Goal: Communication & Community: Answer question/provide support

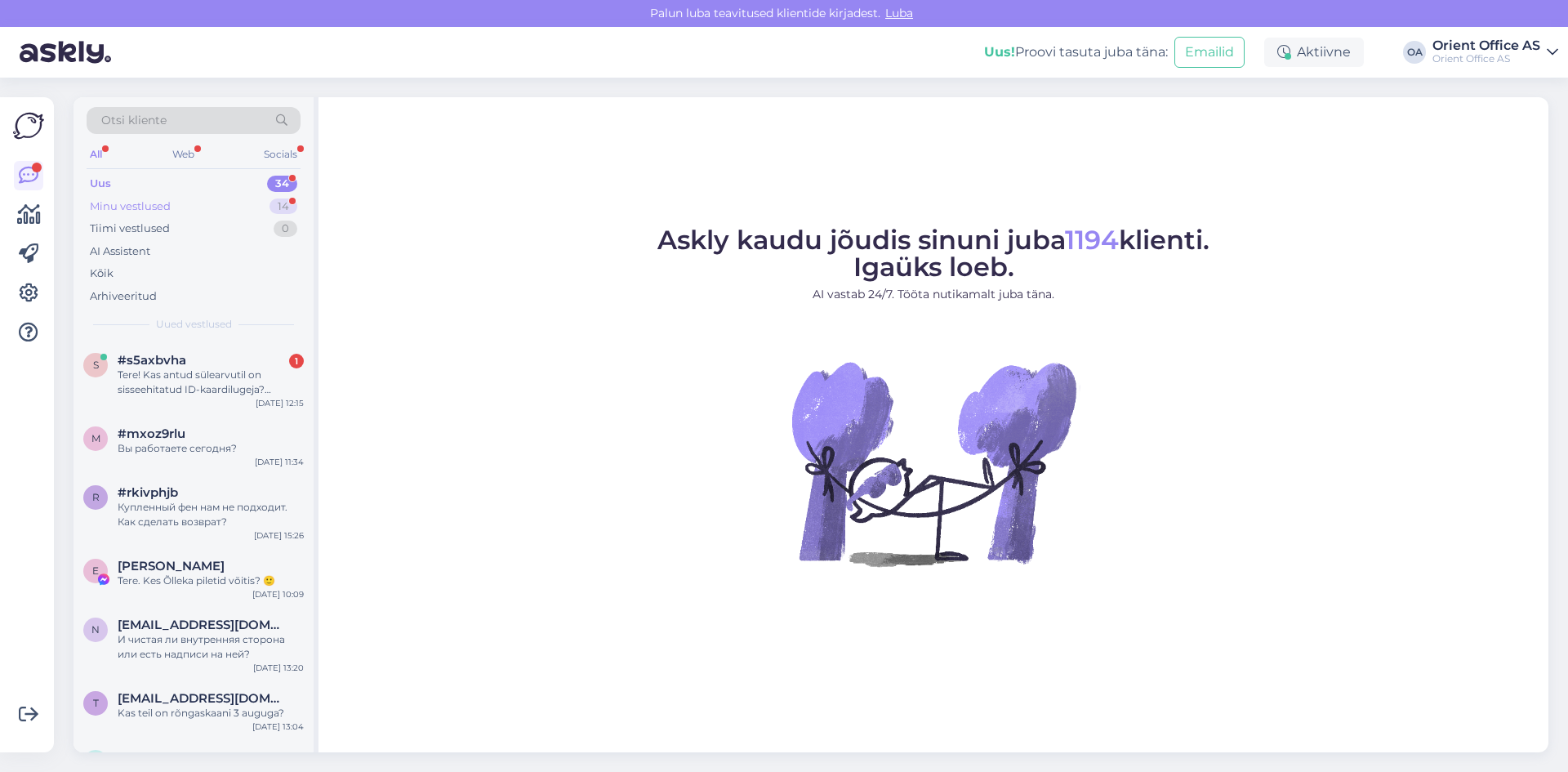
click at [139, 205] on div "Minu vestlused" at bounding box center [131, 207] width 81 height 16
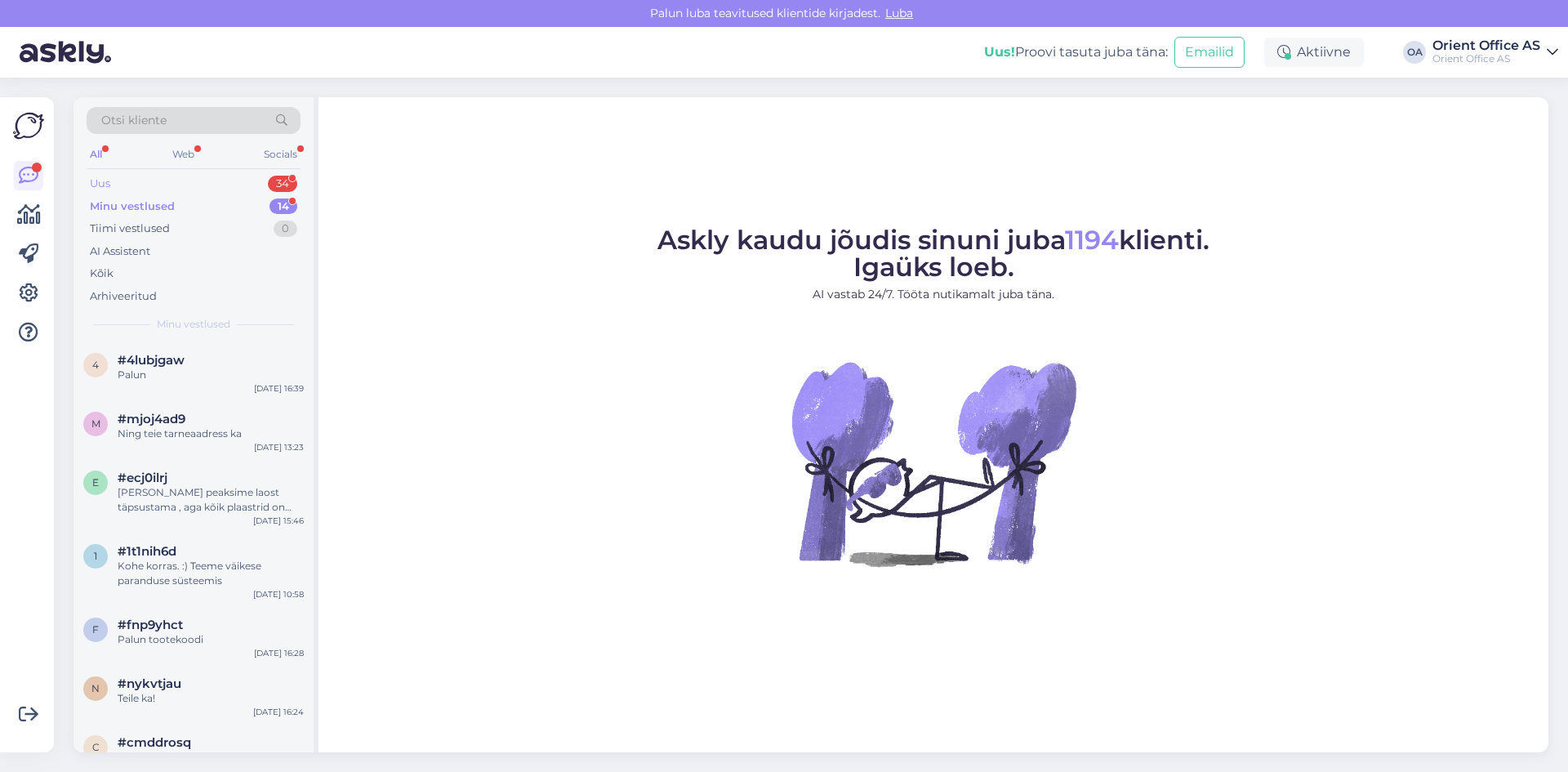
click at [178, 187] on div "Uus 34" at bounding box center [193, 184] width 214 height 23
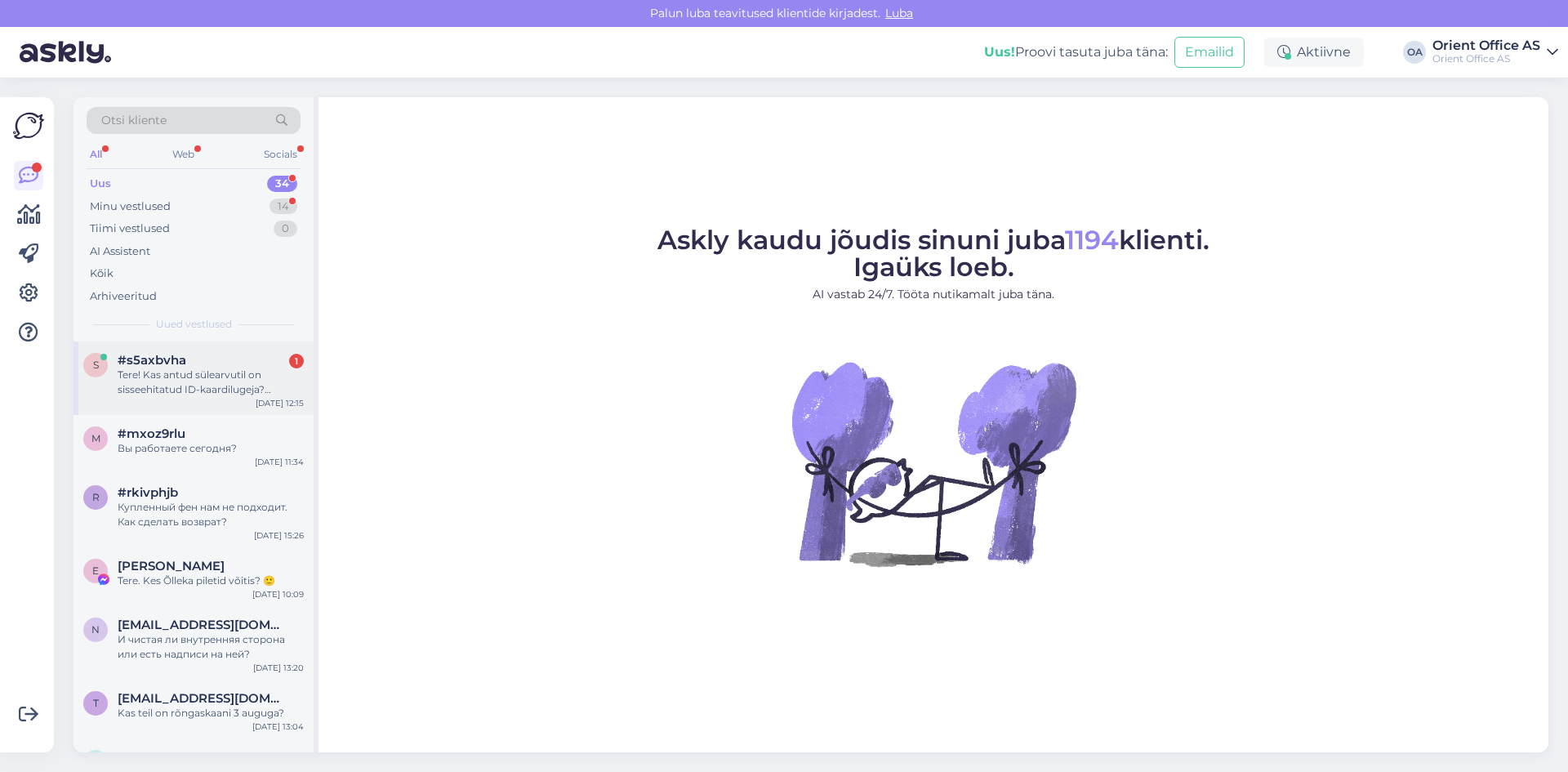
click at [178, 375] on div "Tere! Kas antud sülearvutil on sisseehitatud ID-kaardilugeja? LENOVO L16 G1 U5-…" at bounding box center [210, 382] width 186 height 29
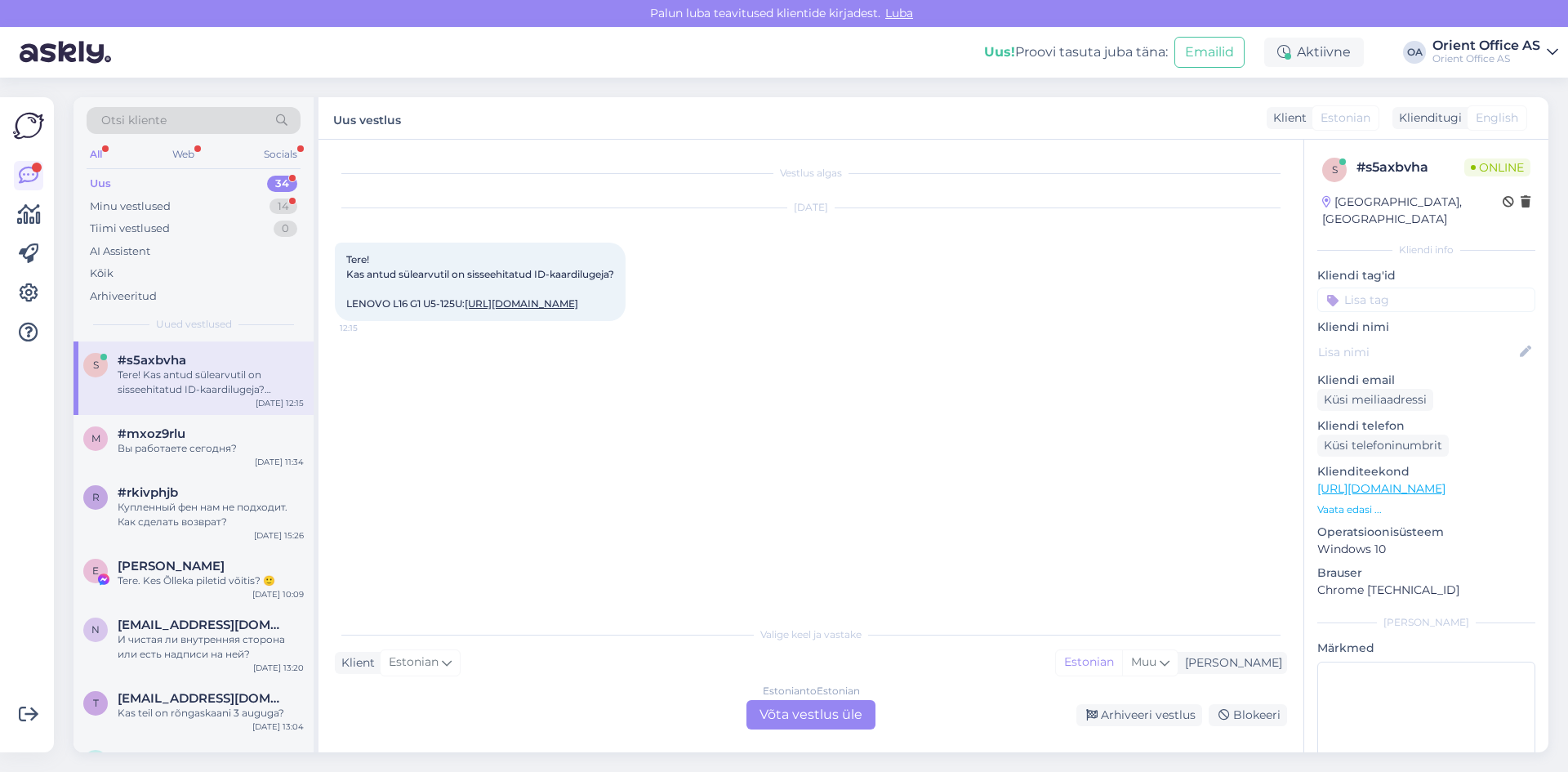
click at [803, 721] on div "Estonian to Estonian Võta vestlus üle" at bounding box center [810, 715] width 129 height 29
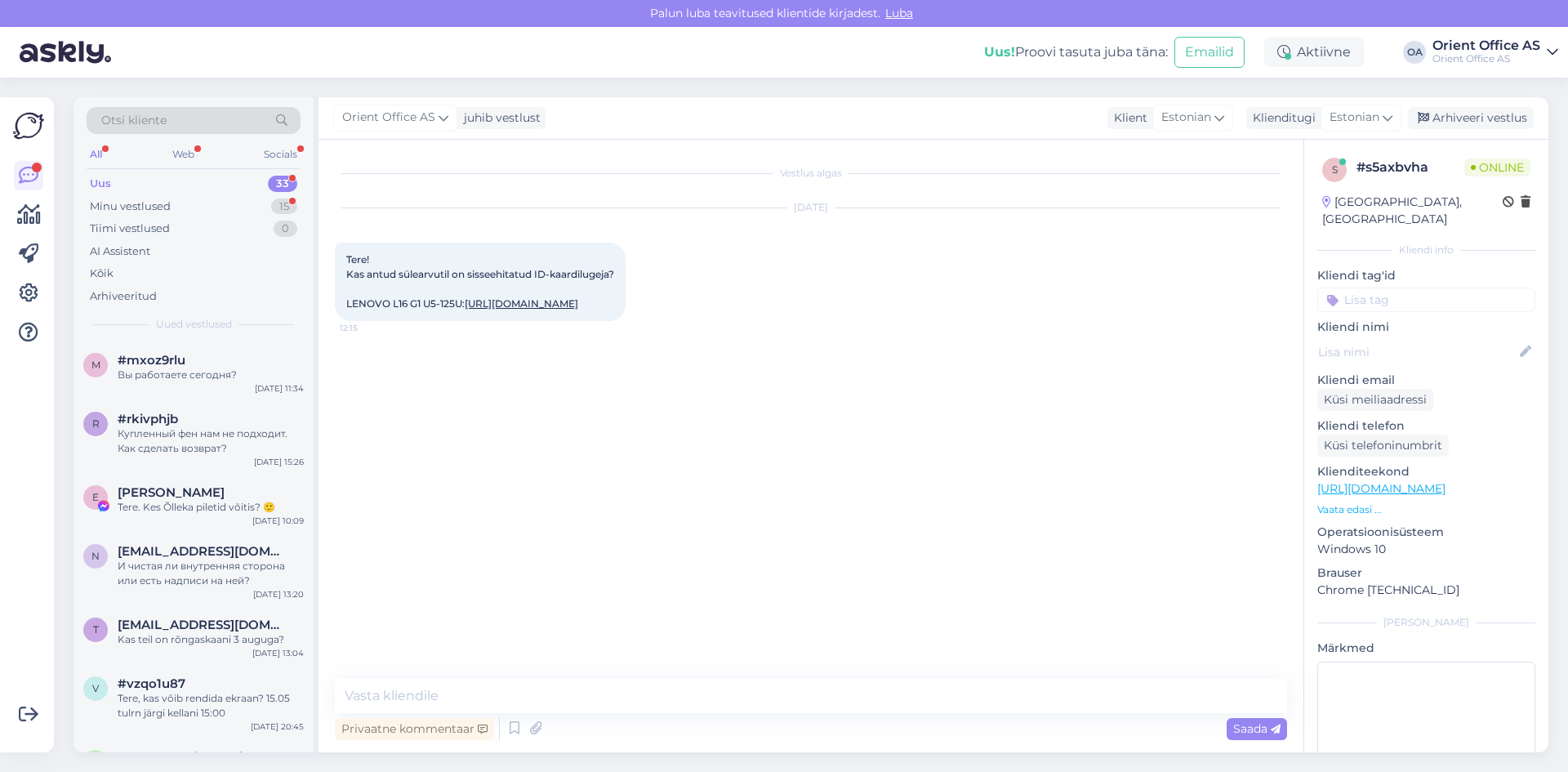
drag, startPoint x: 347, startPoint y: 259, endPoint x: 495, endPoint y: 344, distance: 170.7
click at [495, 321] on div "Tere! Kas antud sülearvutil on sisseehitatud ID-kaardilugeja? LENOVO L16 G1 U5-…" at bounding box center [479, 282] width 290 height 79
copy span "Tere! Kas antud sülearvutil on sisseehitatud ID-kaardilugeja? LENOVO L16 G1 U5-…"
click at [441, 686] on textarea at bounding box center [810, 696] width 952 height 34
type textarea "Tere!"
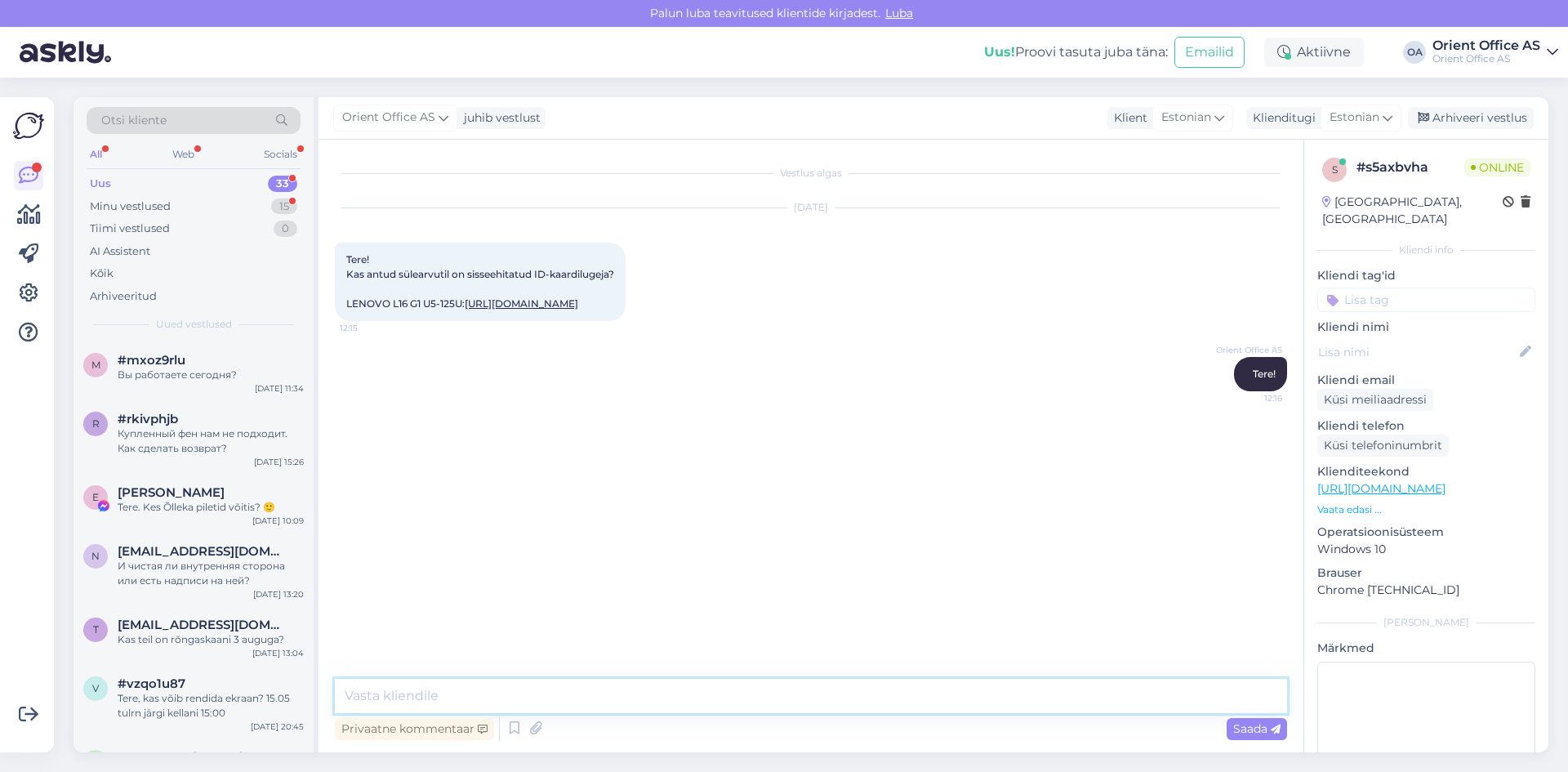
paste textarea "Tere! Sinu mainitud Lenovo ThinkPad L16 G1 U5-125U mudeli puhul – mis on varian…"
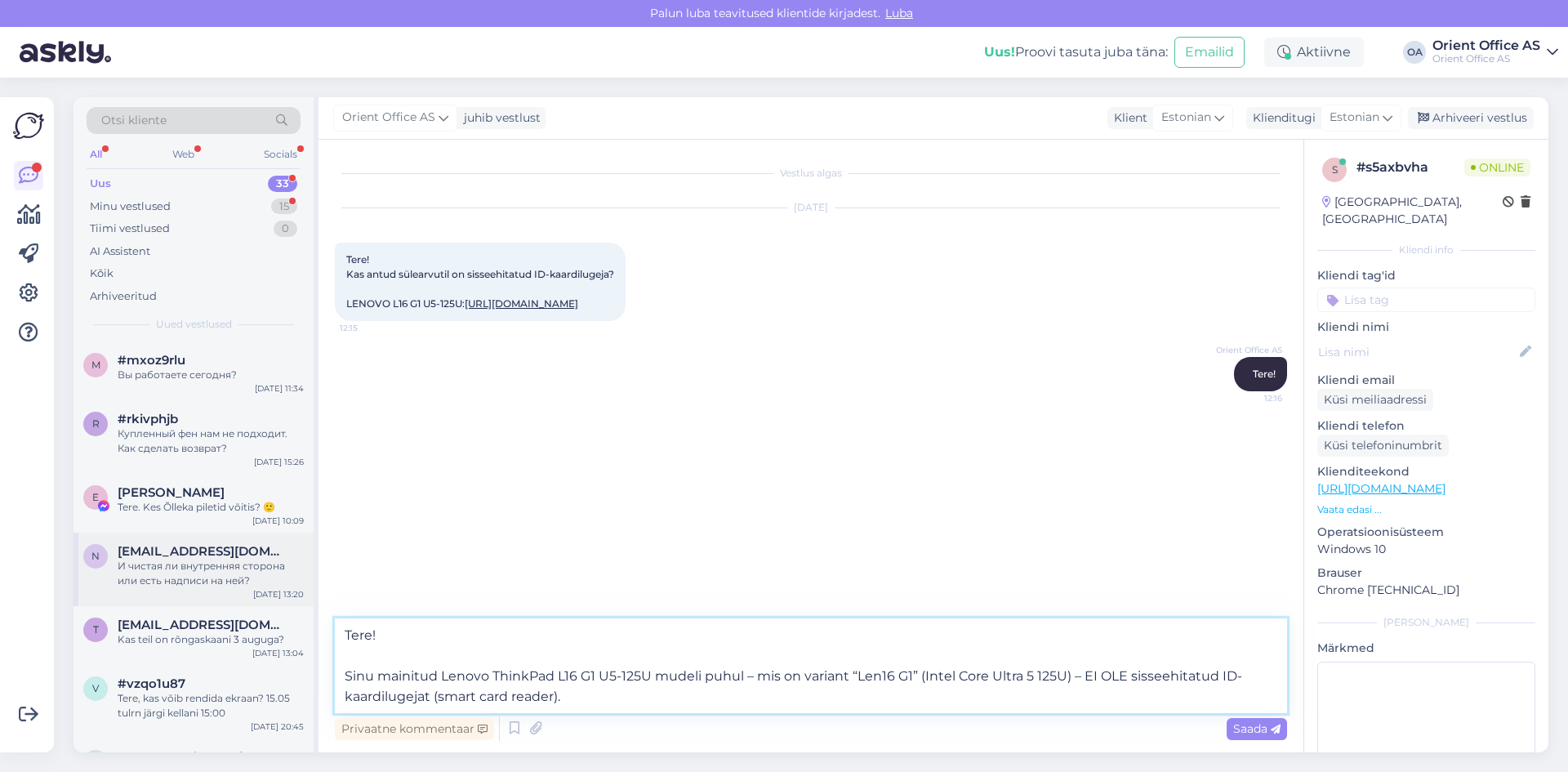
drag, startPoint x: 380, startPoint y: 671, endPoint x: 290, endPoint y: 574, distance: 132.3
click at [290, 574] on div "Otsi kliente All Web Socials Uus 33 Minu vestlused 15 Tiimi vestlused 0 AI Assi…" at bounding box center [810, 425] width 1474 height 655
type textarea "Teie mainitud Lenovo ThinkPad L16 G1 U5-125U mudeli puhul – mis on variant “Len…"
click at [629, 701] on textarea "Teie mainitud Lenovo ThinkPad L16 G1 U5-125U mudeli puhul – mis on variant “Len…" at bounding box center [810, 685] width 952 height 54
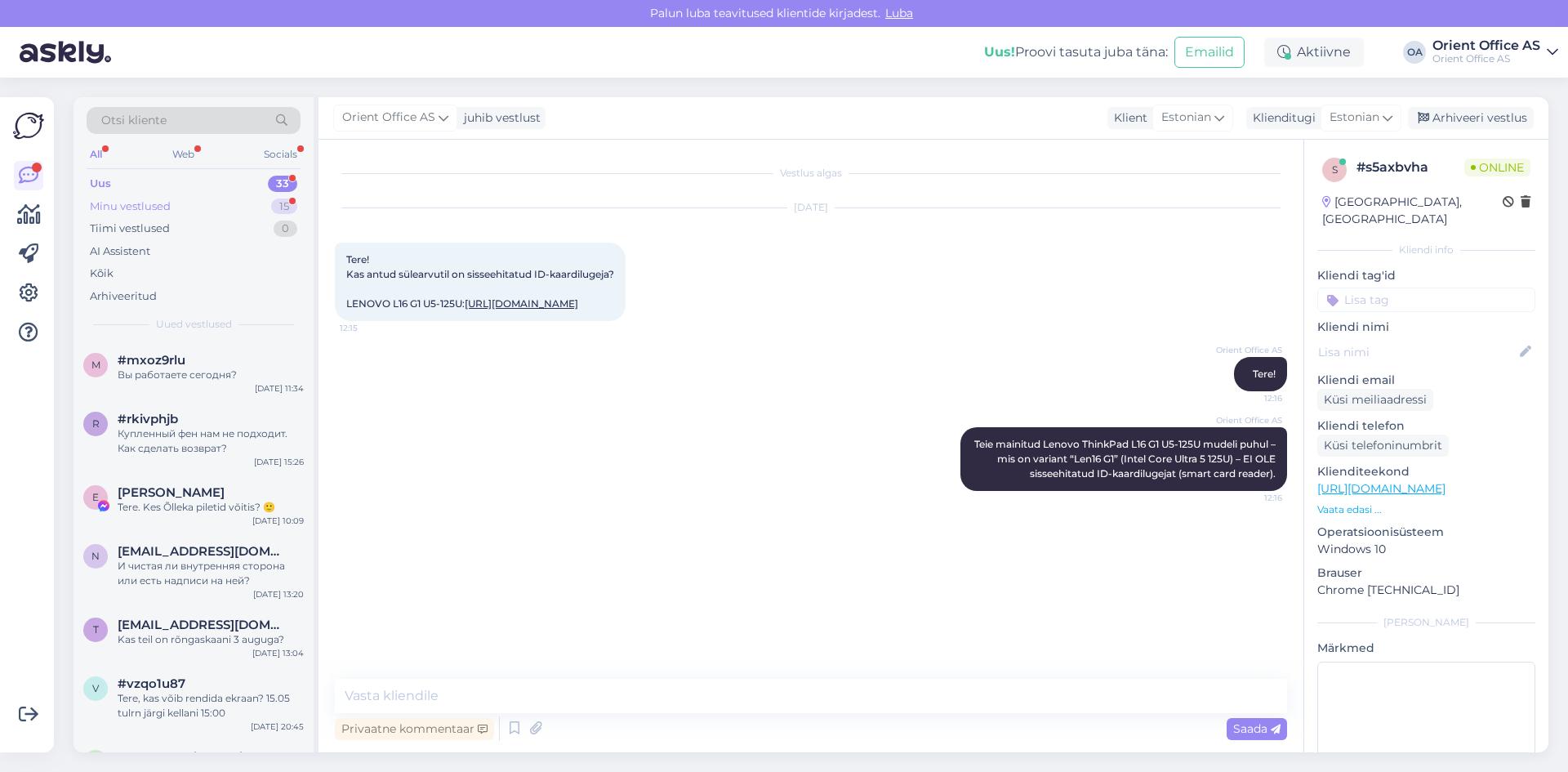
click at [212, 200] on div "Minu vestlused 15" at bounding box center [193, 207] width 214 height 23
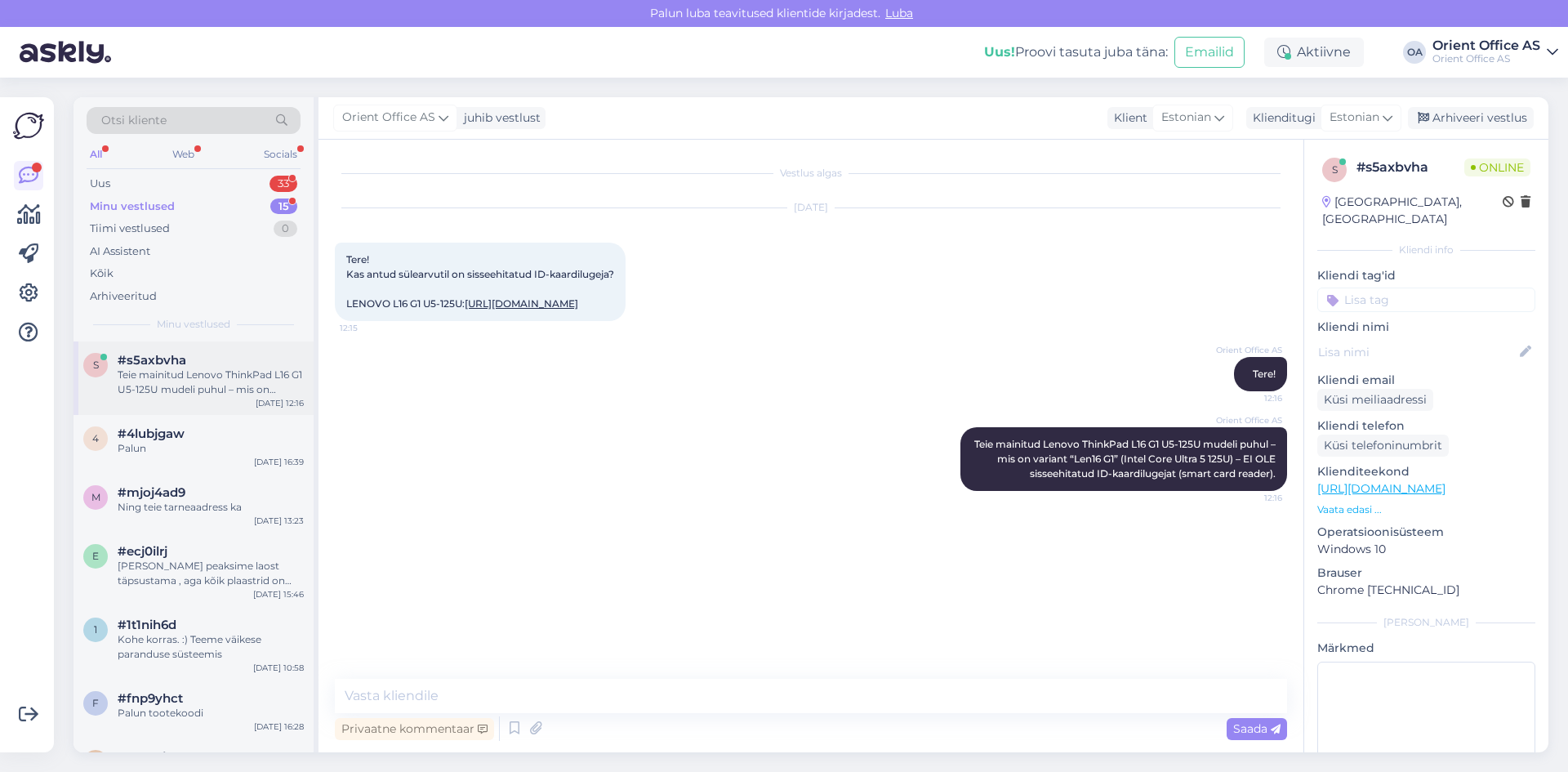
click at [207, 364] on div "#s5axbvha" at bounding box center [210, 360] width 186 height 15
click at [195, 191] on div "Uus 33" at bounding box center [193, 184] width 214 height 23
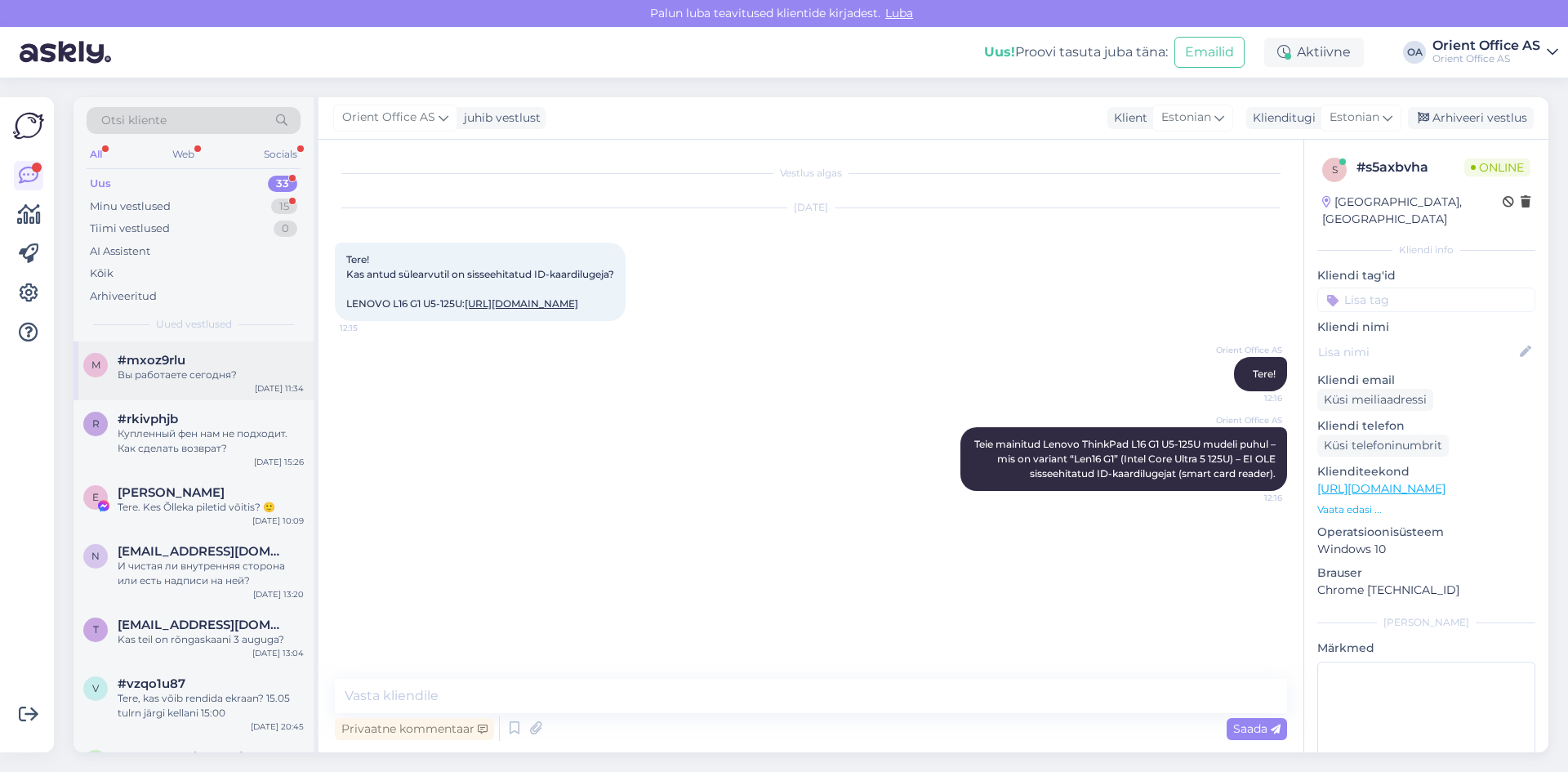
click at [205, 354] on div "#mxoz9rlu" at bounding box center [210, 360] width 186 height 15
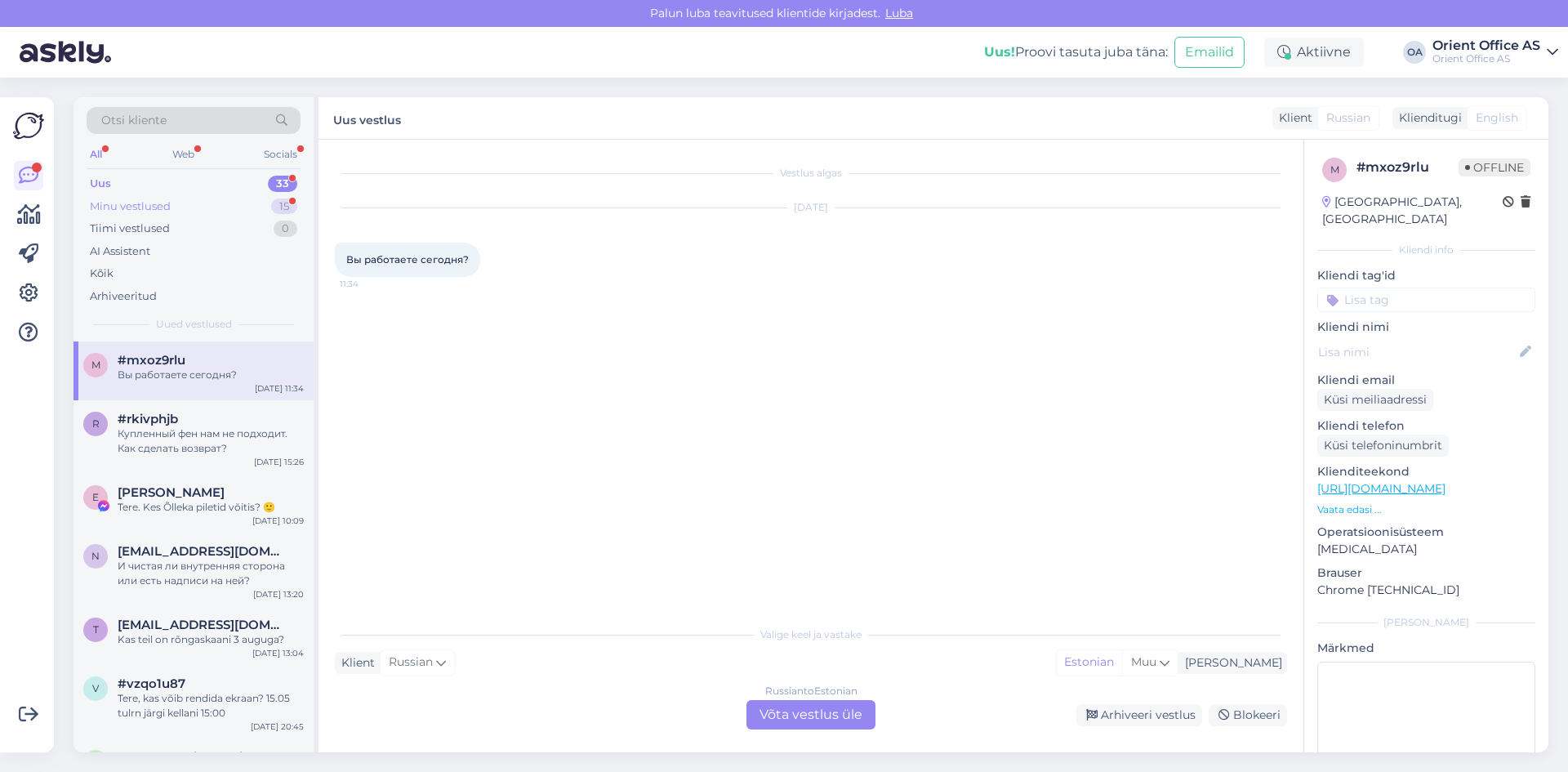
click at [186, 201] on div "Minu vestlused 15" at bounding box center [193, 207] width 214 height 23
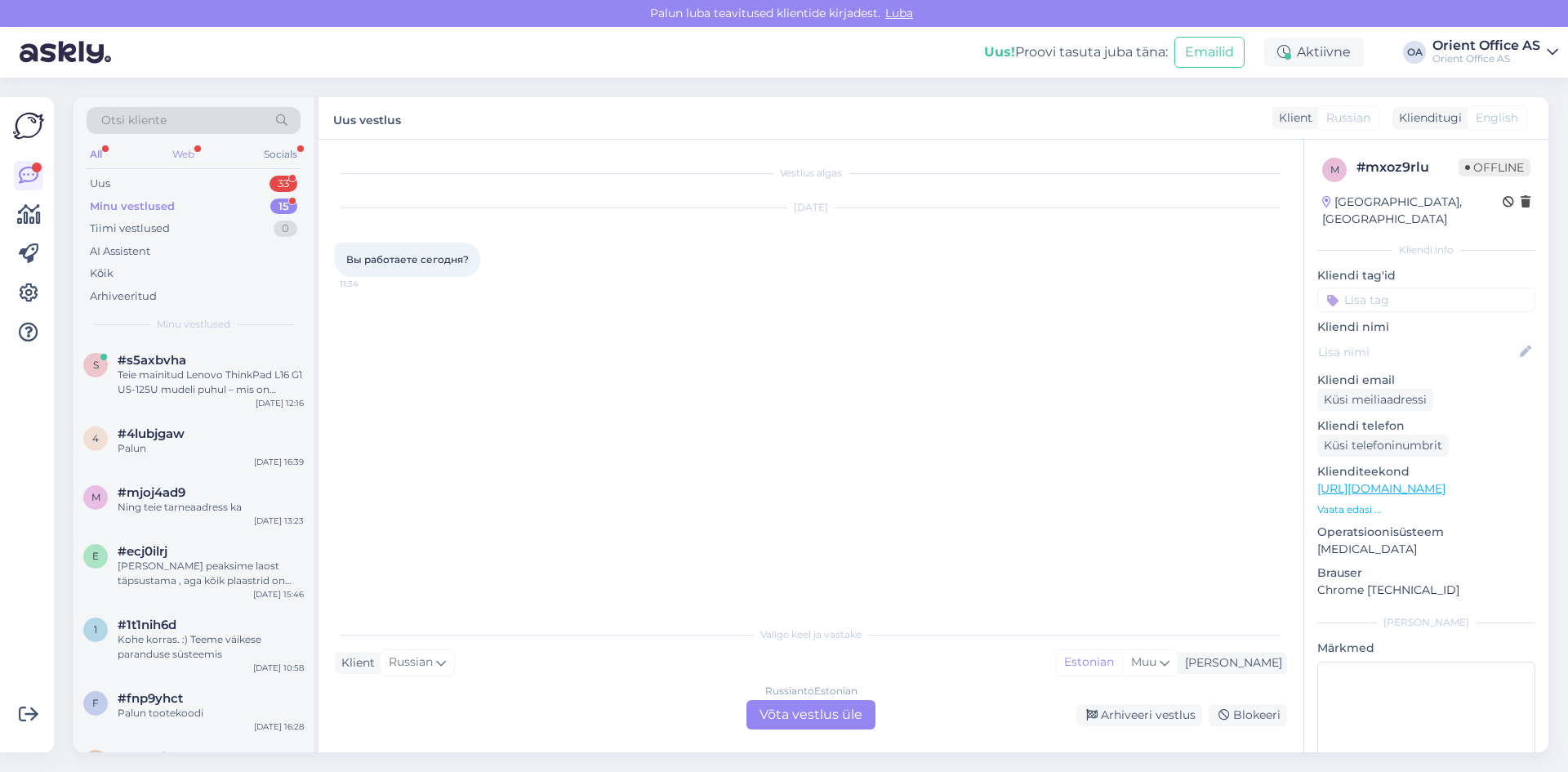
click at [171, 157] on div "Web" at bounding box center [183, 155] width 28 height 21
click at [105, 150] on div "All" at bounding box center [95, 155] width 19 height 21
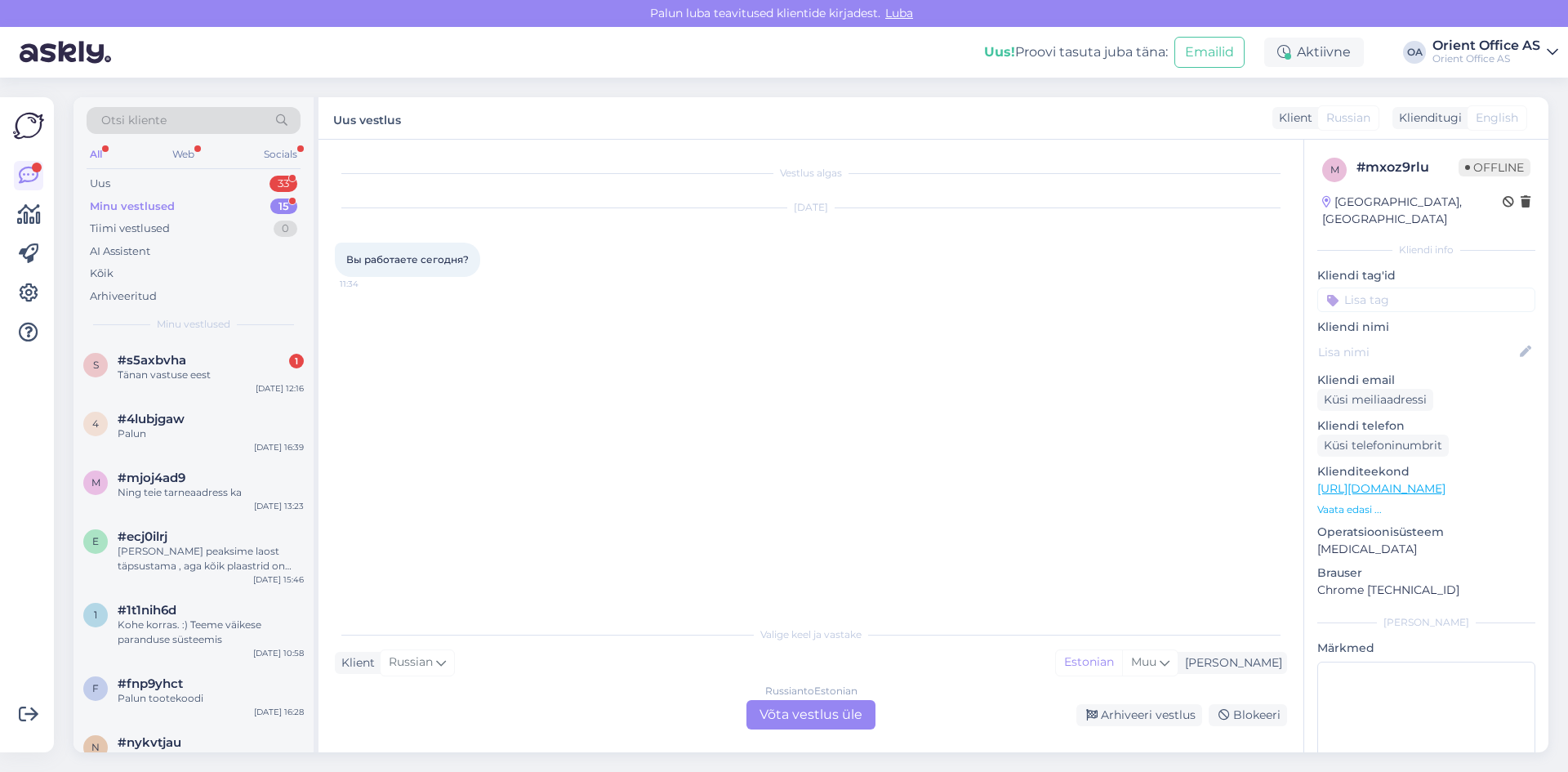
click at [147, 196] on div "Minu vestlused 15" at bounding box center [193, 207] width 214 height 23
click at [155, 358] on span "#s5axbvha" at bounding box center [152, 360] width 69 height 15
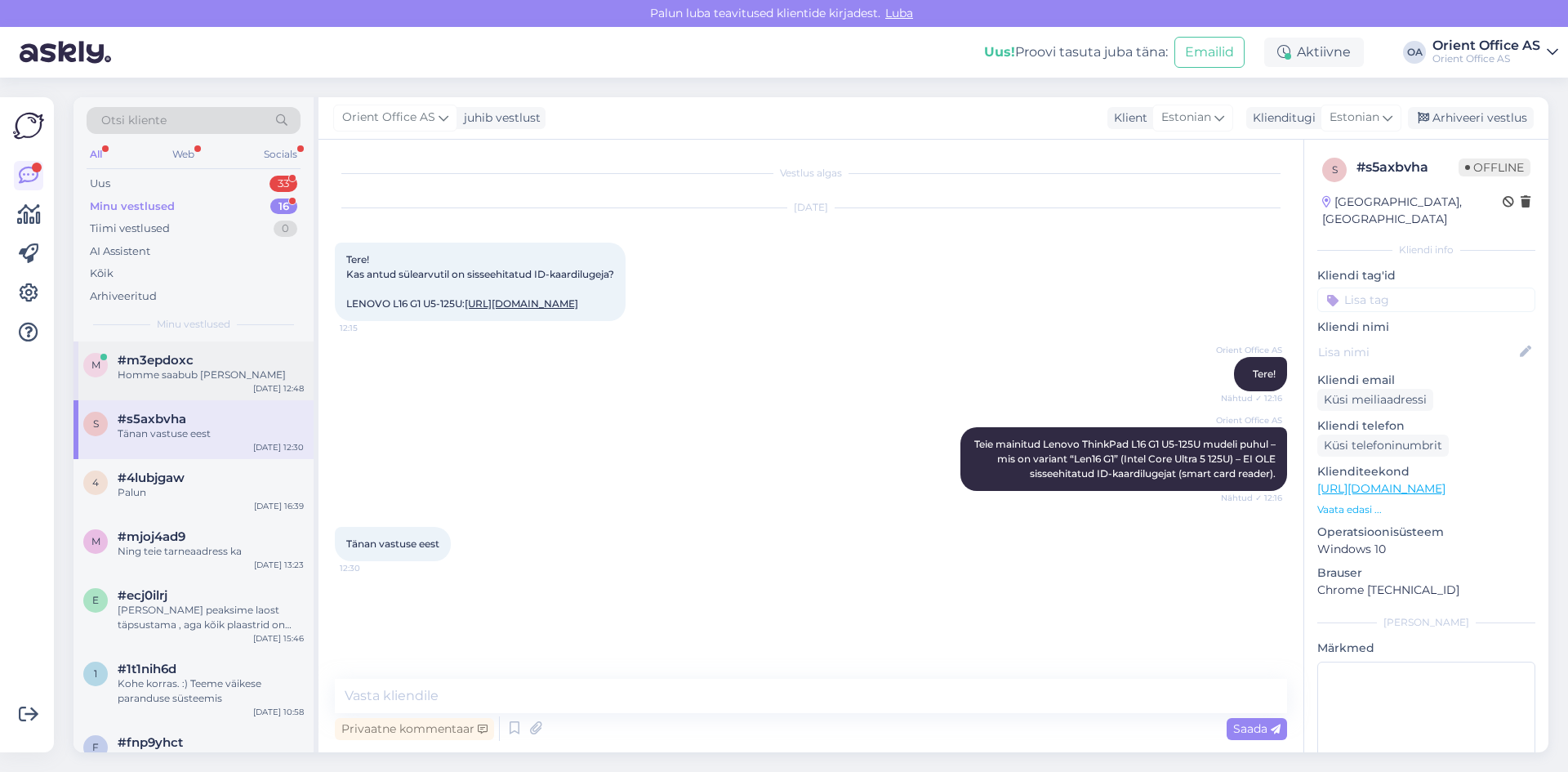
click at [221, 369] on div "Homme saabub [PERSON_NAME]" at bounding box center [210, 375] width 186 height 15
